Goal: Task Accomplishment & Management: Manage account settings

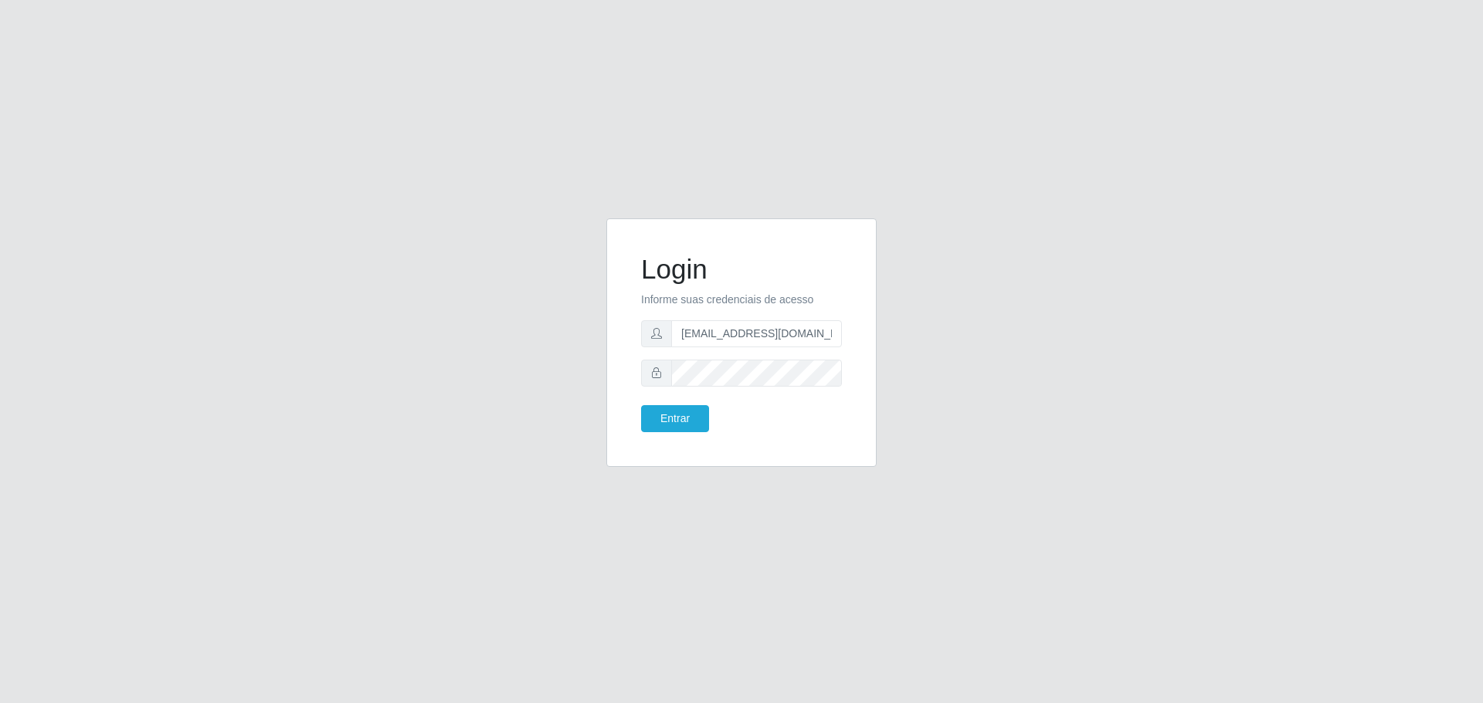
click at [676, 416] on button "Entrar" at bounding box center [675, 418] width 68 height 27
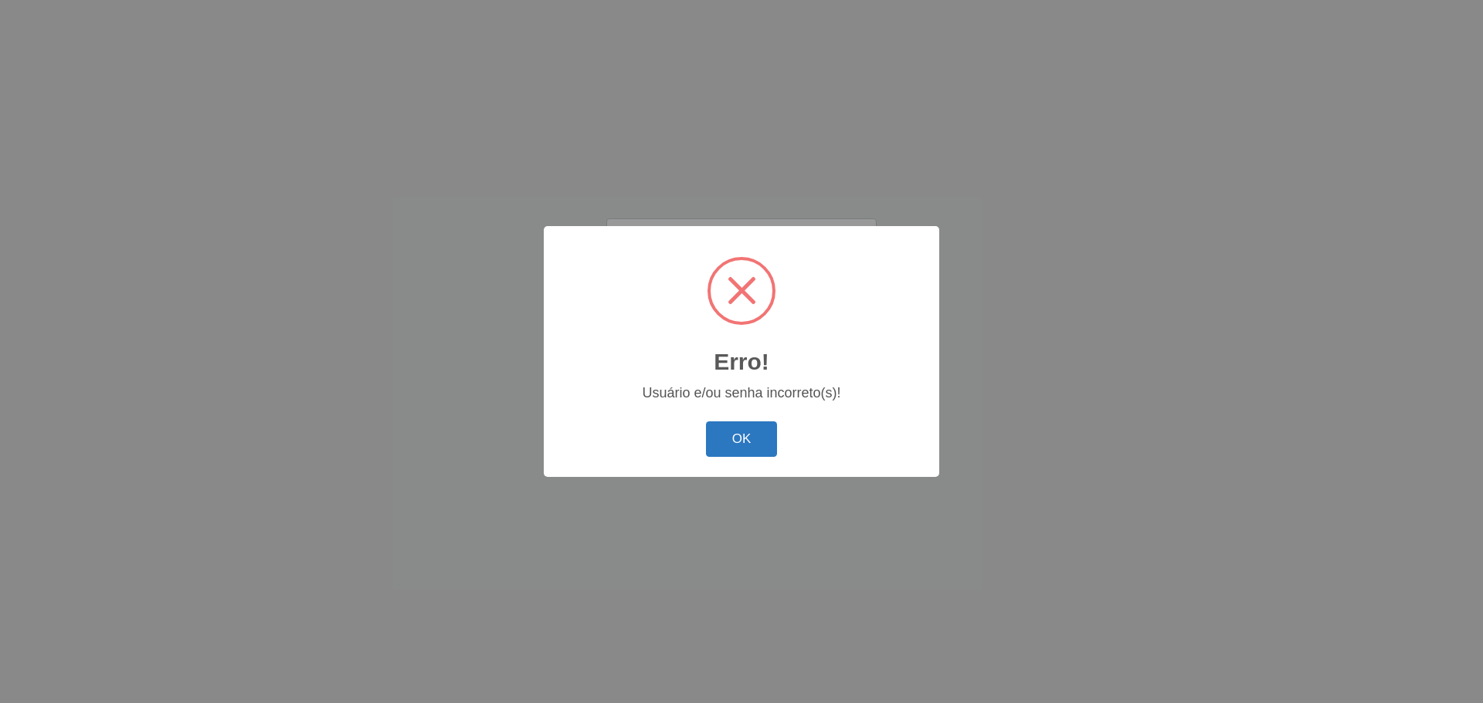
click at [752, 453] on button "OK" at bounding box center [742, 440] width 72 height 36
